Goal: Information Seeking & Learning: Stay updated

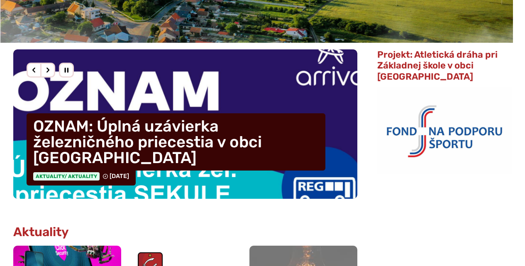
scroll to position [249, 0]
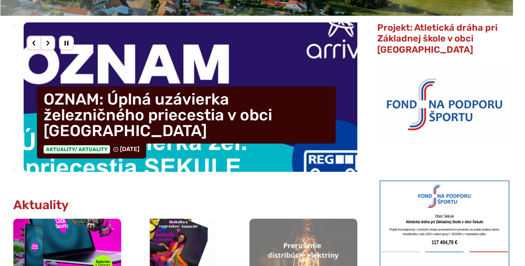
click at [153, 127] on h4 "OZNAM: Úplná uzávierka železničného priecestia v obci [GEOGRAPHIC_DATA]" at bounding box center [186, 114] width 299 height 57
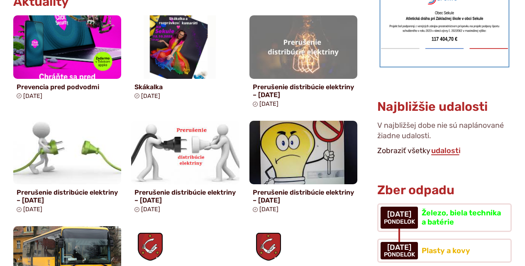
scroll to position [415, 0]
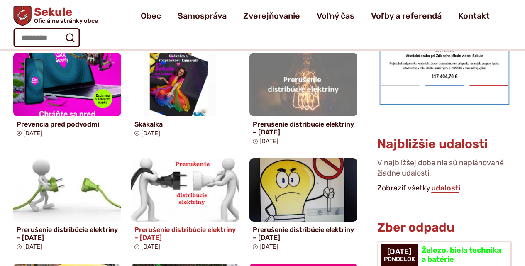
drag, startPoint x: 224, startPoint y: 181, endPoint x: 209, endPoint y: 173, distance: 16.9
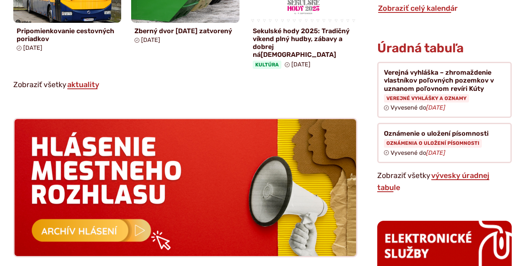
scroll to position [747, 0]
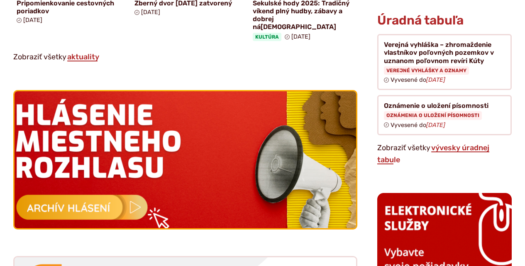
click at [110, 199] on img at bounding box center [185, 159] width 375 height 151
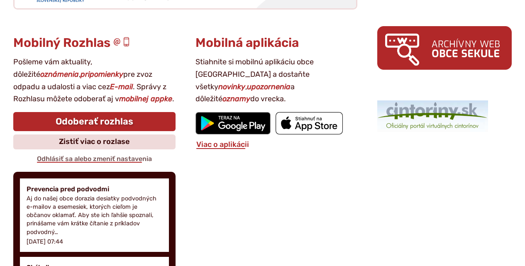
scroll to position [1162, 0]
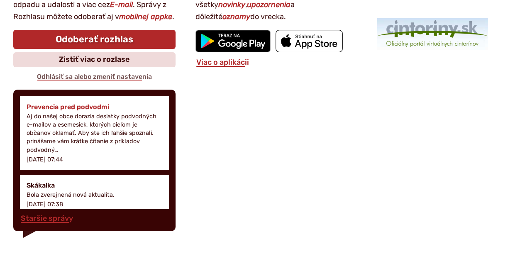
click at [60, 156] on p "[DATE] 07:44" at bounding box center [45, 159] width 37 height 7
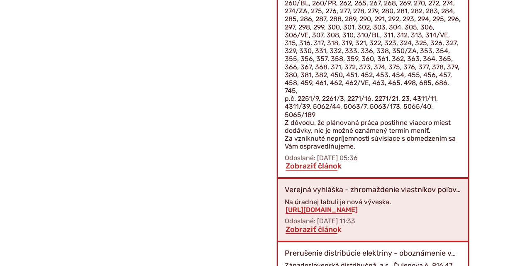
scroll to position [885, 0]
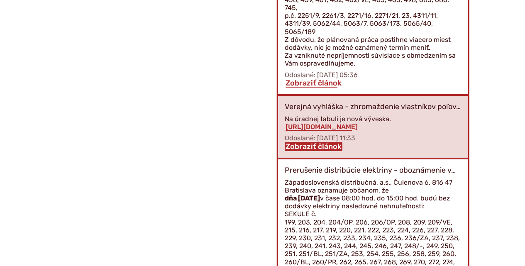
click at [319, 142] on link "Zobraziť článok" at bounding box center [314, 146] width 58 height 9
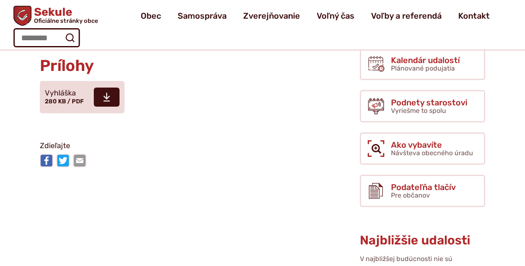
scroll to position [166, 0]
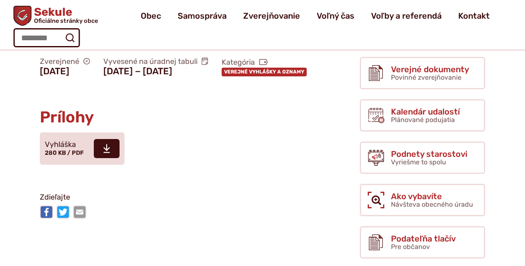
click at [222, 76] on link "Verejné vyhlášky a oznamy" at bounding box center [264, 72] width 85 height 8
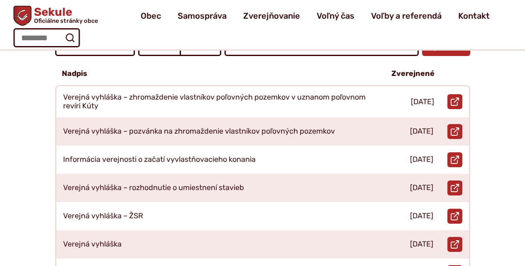
scroll to position [249, 0]
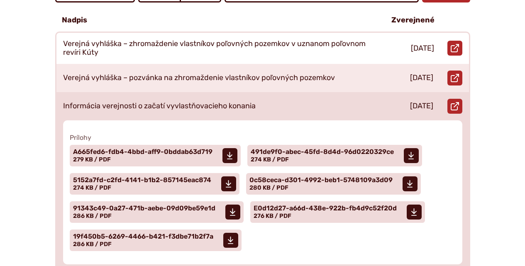
click at [163, 102] on p "Informácia verejnosti o začatí vyvlastňovacieho konania" at bounding box center [159, 106] width 192 height 9
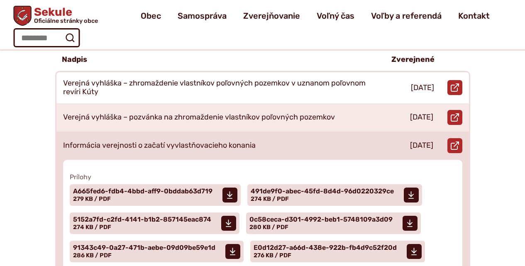
scroll to position [166, 0]
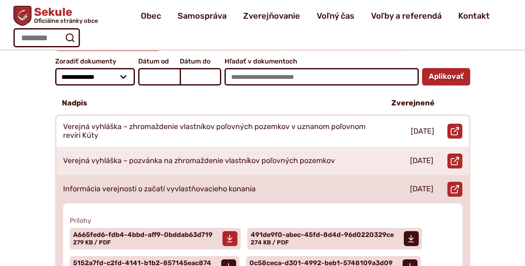
click at [84, 231] on span "A665fed6-fdb4-4bbd-aff9-0bddab63d719" at bounding box center [142, 234] width 139 height 7
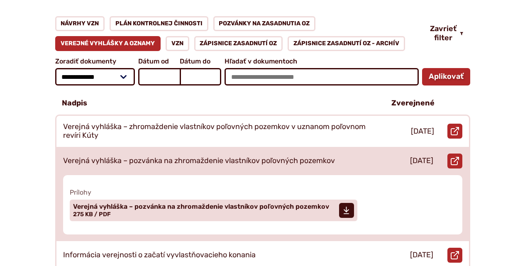
click at [142, 156] on p "Verejná vyhláška – pozvánka na zhromaždenie vlastníkov poľovných pozemkov" at bounding box center [199, 160] width 272 height 9
click at [86, 203] on span "Verejná vyhláška – pozvánka na zhromaždenie vlastníkov poľovných pozemkov" at bounding box center [201, 206] width 256 height 7
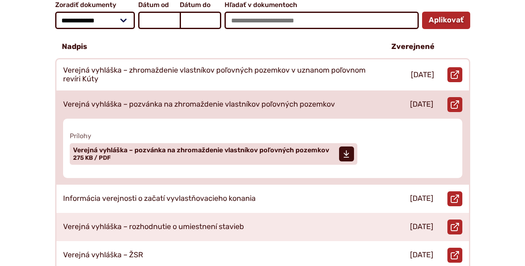
scroll to position [249, 0]
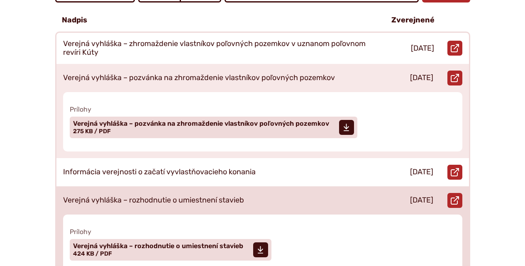
click at [153, 196] on p "Verejná vyhláška – rozhodnutie o umiestnení stavieb" at bounding box center [153, 200] width 181 height 9
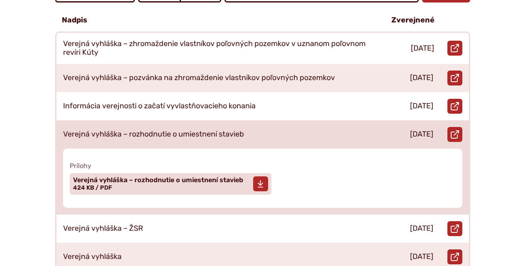
click at [149, 177] on span "Verejná vyhláška – rozhodnutie o umiestnení stavieb" at bounding box center [158, 180] width 170 height 7
